Goal: Information Seeking & Learning: Understand process/instructions

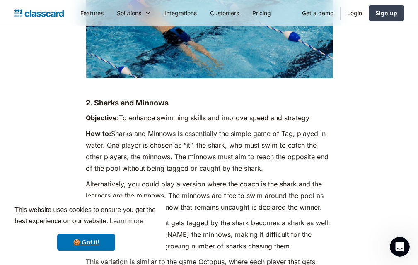
scroll to position [2690, 0]
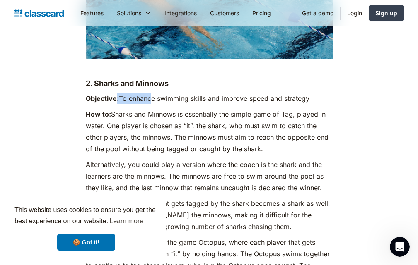
drag, startPoint x: 117, startPoint y: 77, endPoint x: 139, endPoint y: 77, distance: 22.8
click at [146, 93] on p "Objective: To enhance swimming skills and improve speed and strategy" at bounding box center [209, 99] width 247 height 12
click at [137, 93] on p "Objective: To enhance swimming skills and improve speed and strategy" at bounding box center [209, 99] width 247 height 12
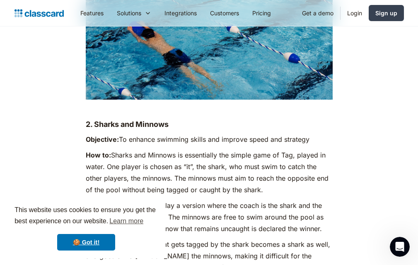
scroll to position [2649, 0]
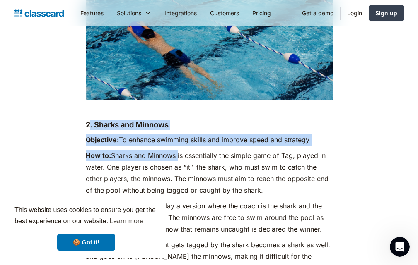
drag, startPoint x: 90, startPoint y: 98, endPoint x: 176, endPoint y: 128, distance: 91.2
click at [176, 150] on p "How to: Sharks and Minnows is essentially the simple game of Tag, played in wat…" at bounding box center [209, 173] width 247 height 46
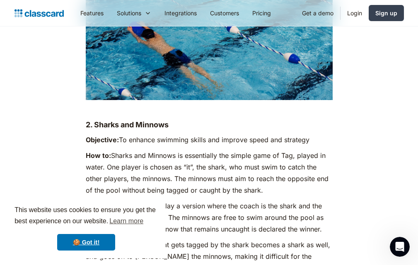
click at [174, 150] on p "How to: Sharks and Minnows is essentially the simple game of Tag, played in wat…" at bounding box center [209, 173] width 247 height 46
drag, startPoint x: 174, startPoint y: 131, endPoint x: 174, endPoint y: 140, distance: 9.5
click at [174, 150] on p "How to: Sharks and Minnows is essentially the simple game of Tag, played in wat…" at bounding box center [209, 173] width 247 height 46
click at [173, 154] on p "How to: Sharks and Minnows is essentially the simple game of Tag, played in wat…" at bounding box center [209, 173] width 247 height 46
click at [176, 159] on p "How to: Sharks and Minnows is essentially the simple game of Tag, played in wat…" at bounding box center [209, 173] width 247 height 46
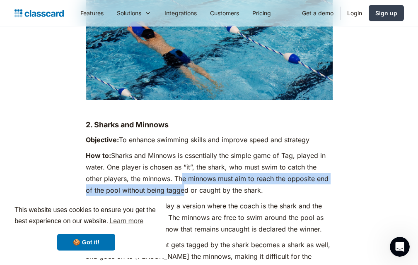
click at [178, 163] on p "How to: Sharks and Minnows is essentially the simple game of Tag, played in wat…" at bounding box center [209, 173] width 247 height 46
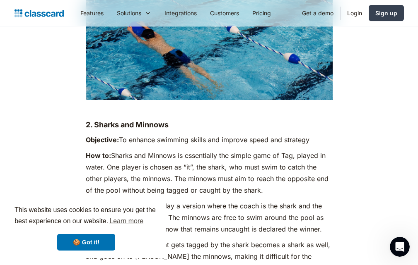
click at [180, 200] on p "Alternatively, you could play a version where the coach is the shark and the le…" at bounding box center [209, 217] width 247 height 35
drag, startPoint x: 173, startPoint y: 153, endPoint x: 331, endPoint y: 169, distance: 158.5
click at [331, 169] on p "How to: Sharks and Minnows is essentially the simple game of Tag, played in wat…" at bounding box center [209, 173] width 247 height 46
